Goal: Information Seeking & Learning: Find specific page/section

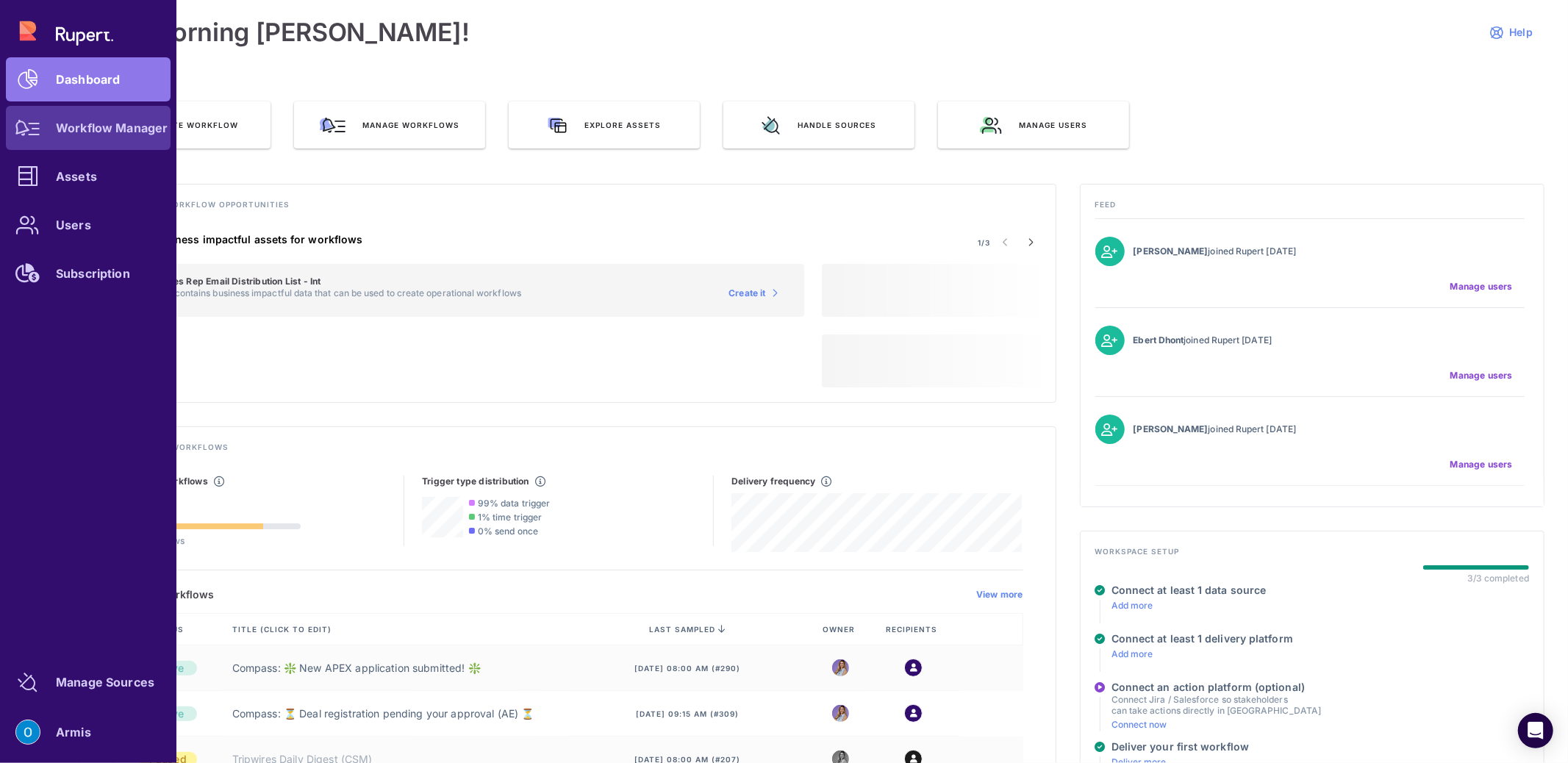
click at [67, 129] on div "Workflow Manager" at bounding box center [112, 128] width 112 height 9
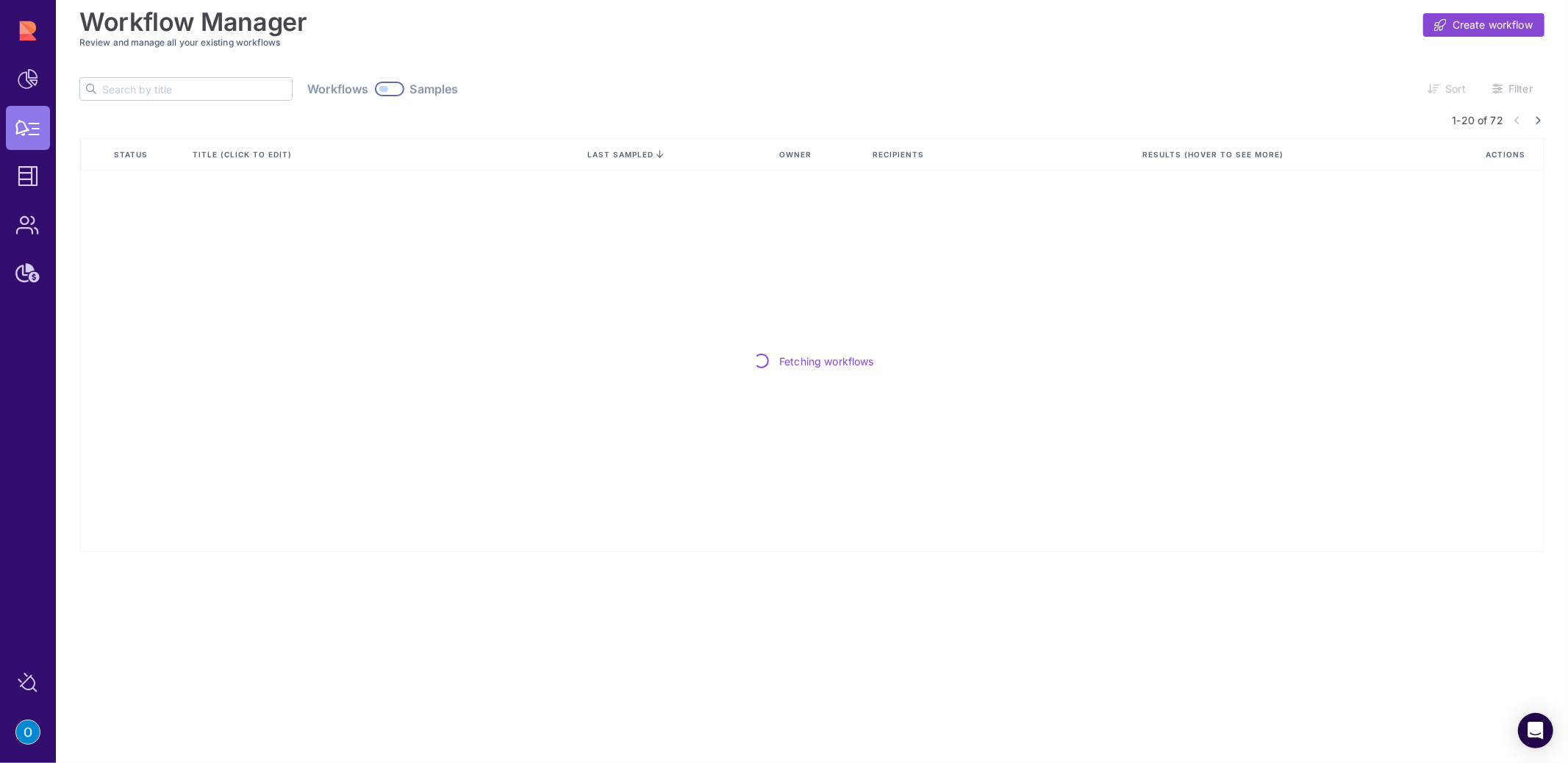
click at [375, 84] on div at bounding box center [390, 89] width 29 height 15
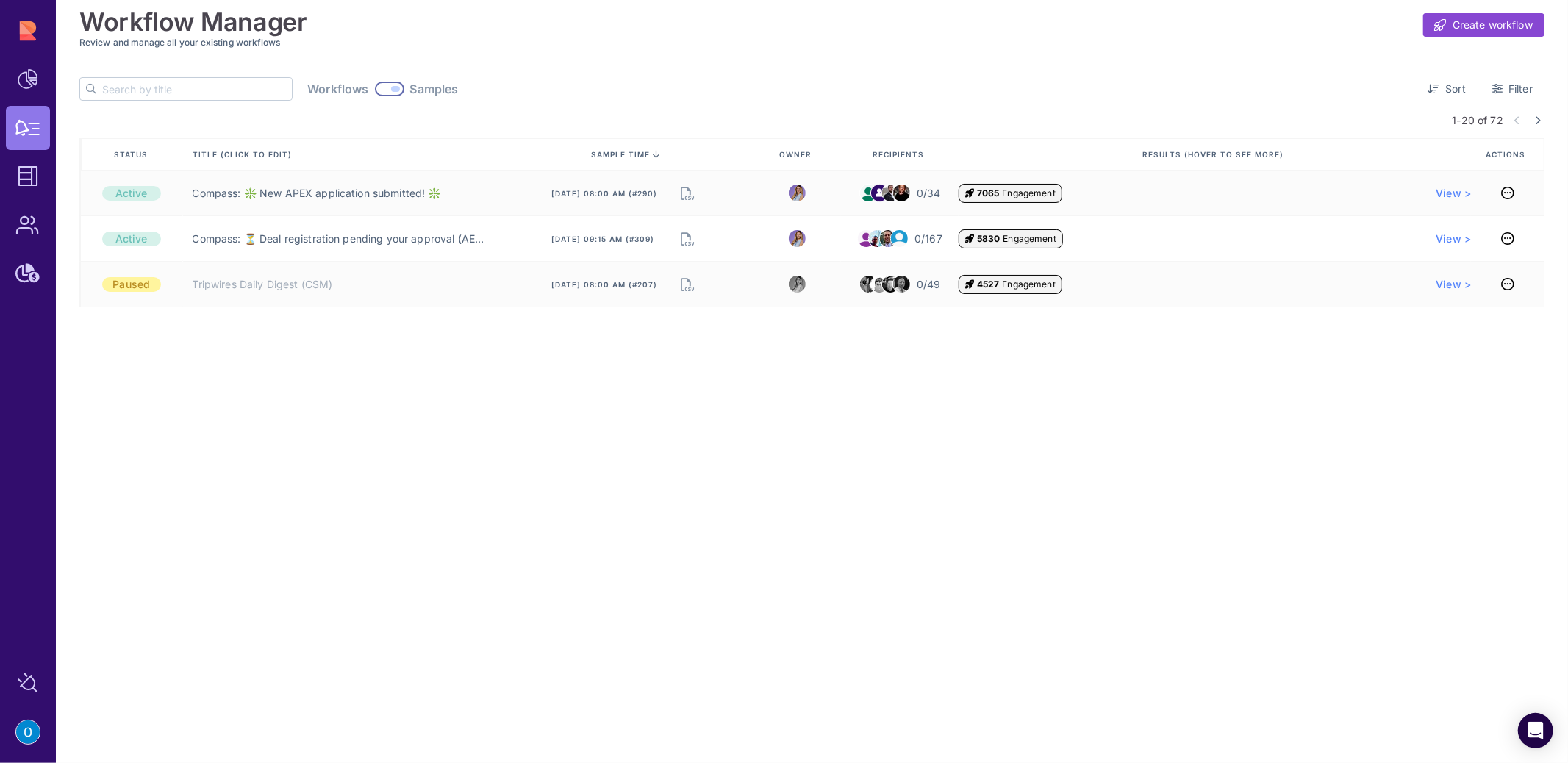
click at [326, 393] on div "Workflow Manager Create workflow Review and manage all your existing workflows …" at bounding box center [812, 381] width 1512 height 763
click at [391, 89] on div at bounding box center [396, 89] width 9 height 6
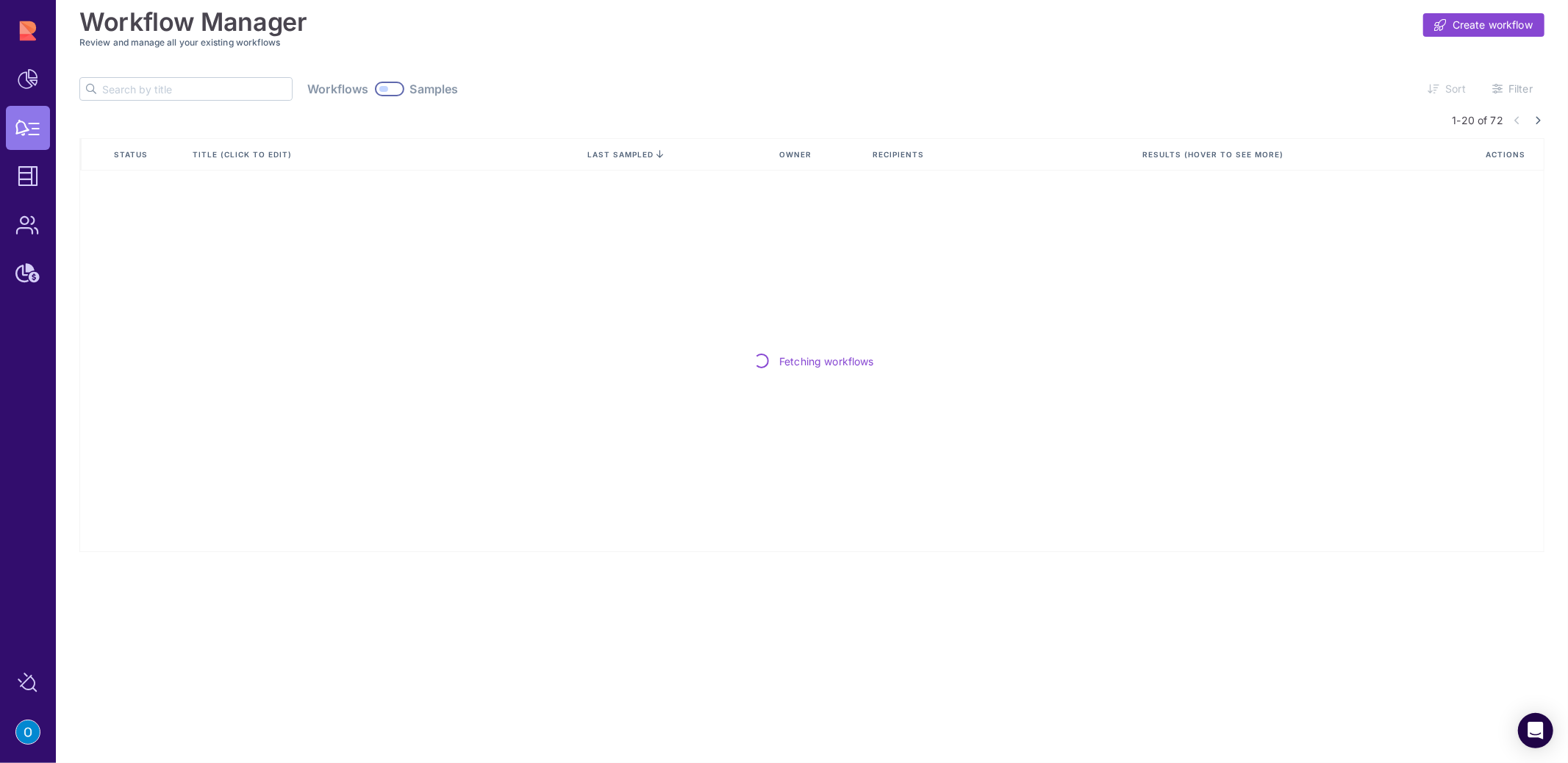
click at [181, 94] on input "text" at bounding box center [197, 89] width 189 height 22
type input "v"
type input "qa"
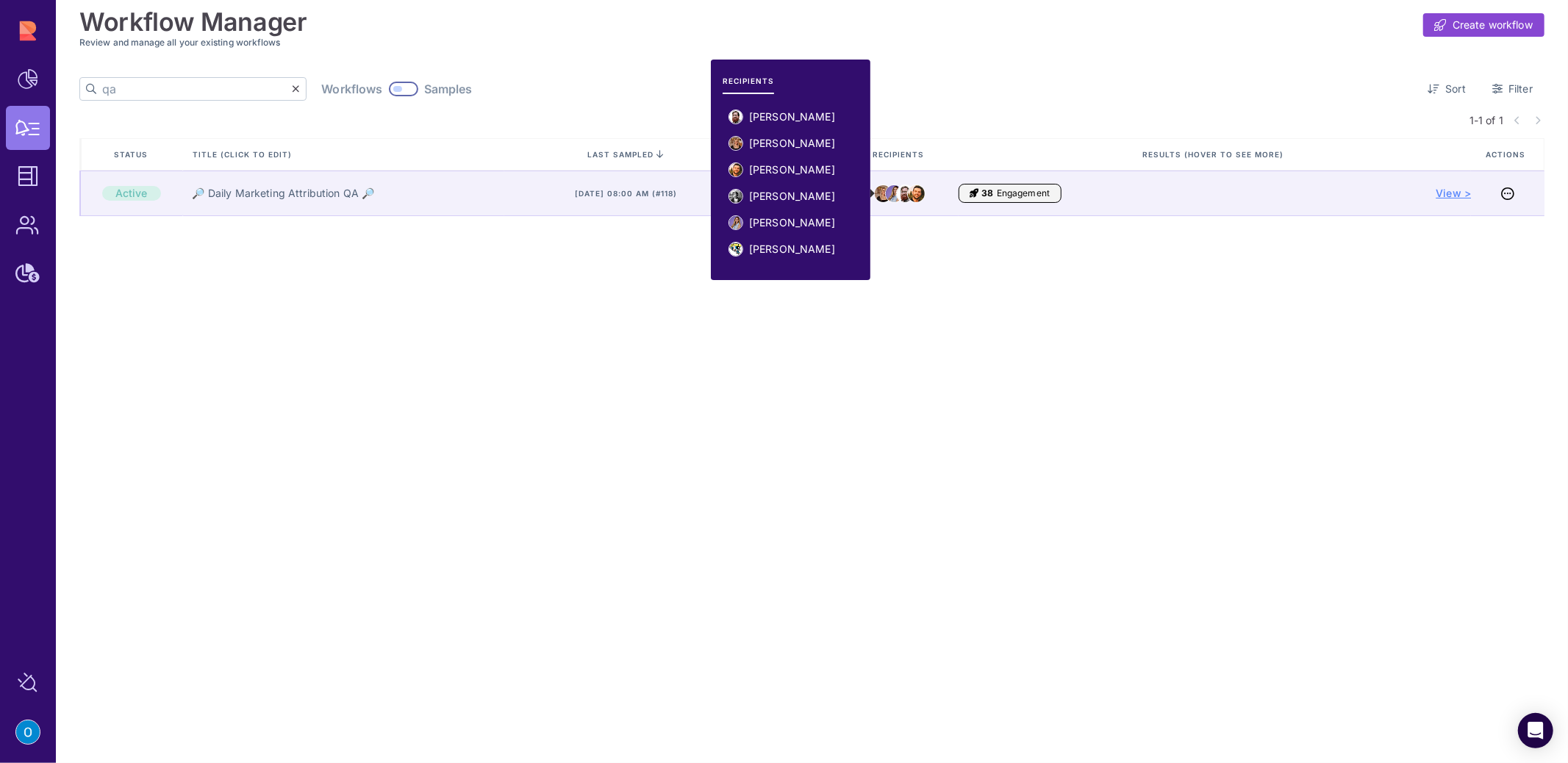
click at [1443, 197] on span "View >" at bounding box center [1453, 193] width 35 height 15
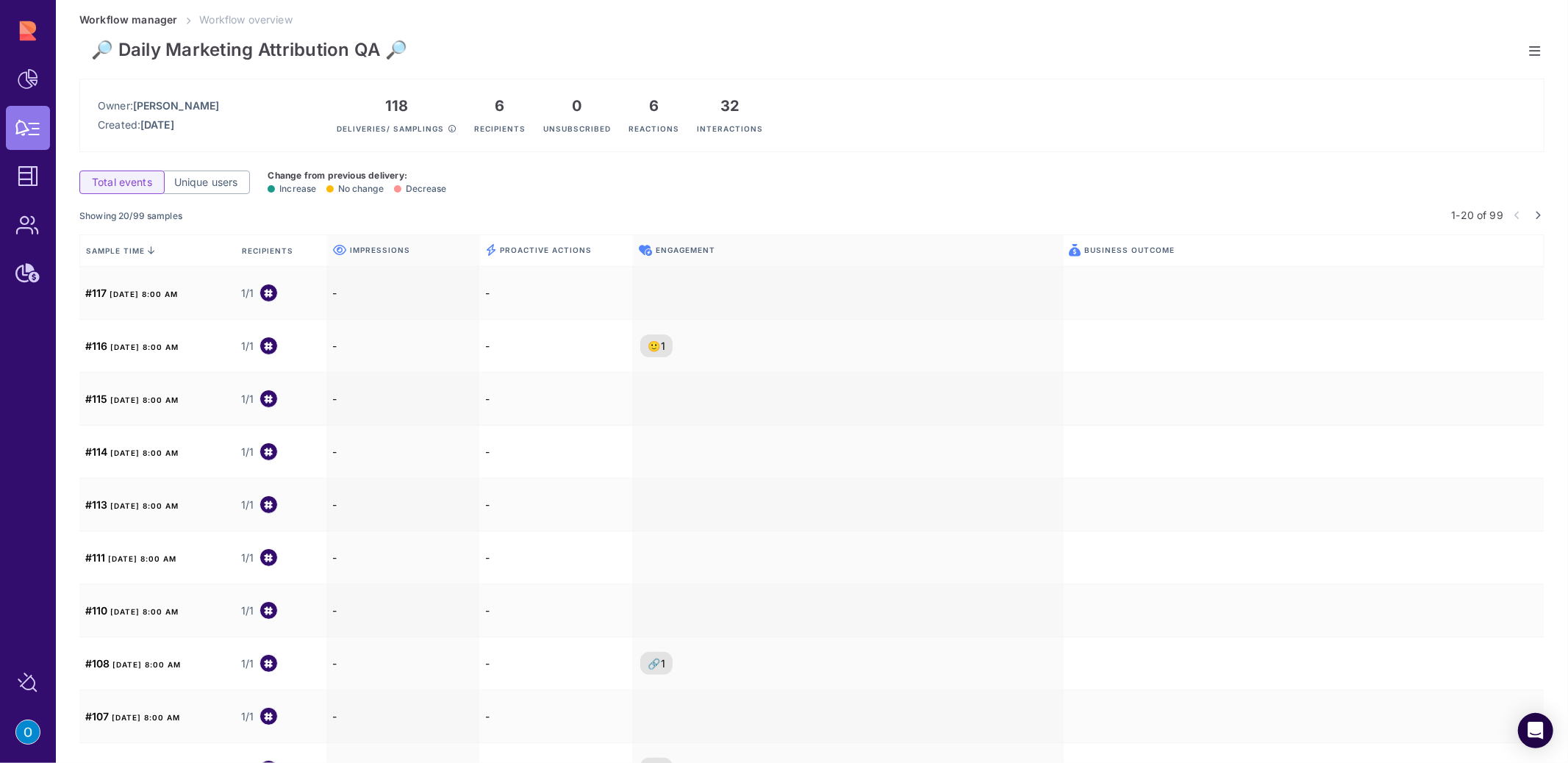
click at [225, 112] on div "Owner: [PERSON_NAME] Created: [DATE] 118 Deliveries/ samplings 6 Recipients 0 U…" at bounding box center [811, 114] width 1465 height 73
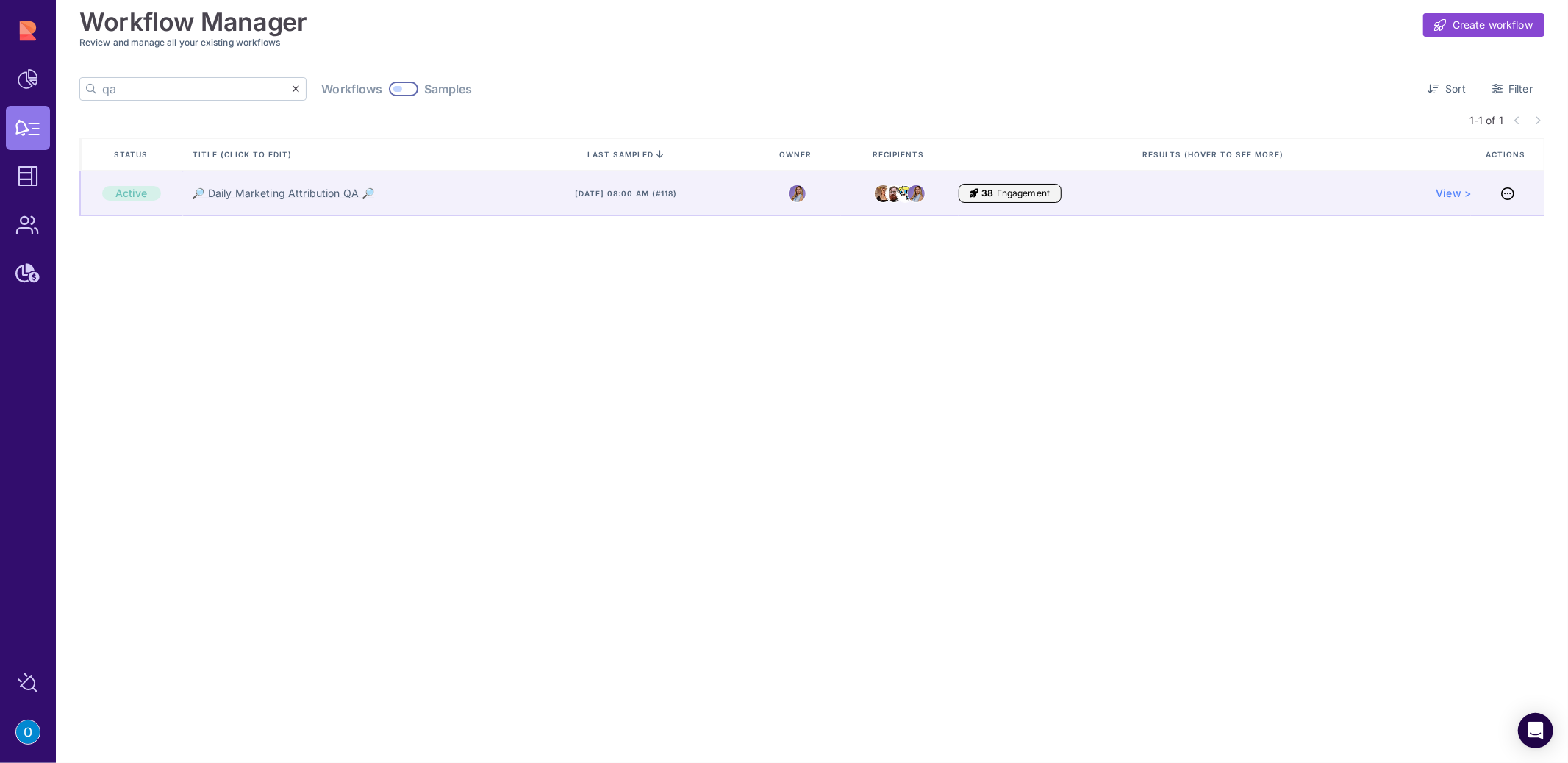
click at [243, 194] on link "🔎 Daily Marketing Attribution QA 🔎" at bounding box center [284, 193] width 182 height 15
